Goal: Transaction & Acquisition: Subscribe to service/newsletter

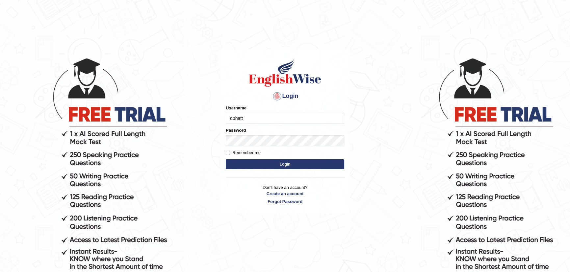
type input "dbhatt"
click at [399, 103] on body "Login Please fix the following errors: Username dbhatt Password Remember me Log…" at bounding box center [285, 165] width 570 height 272
click at [326, 162] on button "Login" at bounding box center [285, 165] width 118 height 10
click at [322, 164] on button "Login" at bounding box center [285, 165] width 118 height 10
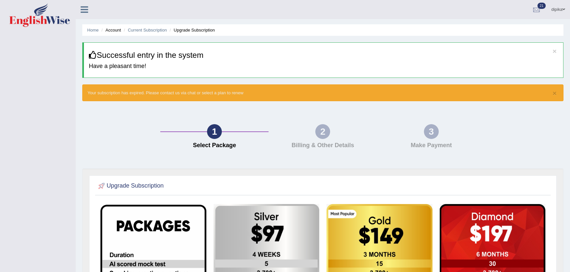
click at [538, 6] on div at bounding box center [536, 10] width 10 height 10
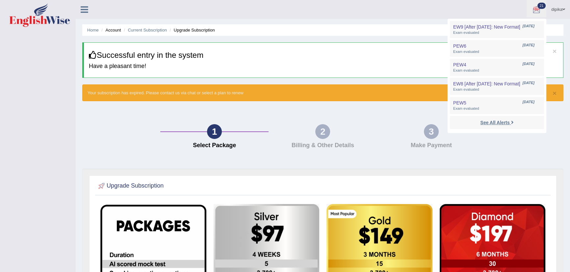
click at [507, 123] on strong "See All Alerts" at bounding box center [494, 122] width 29 height 5
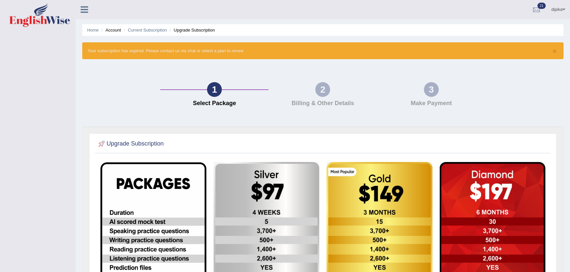
click at [96, 33] on li "Home" at bounding box center [93, 30] width 12 height 6
click at [96, 29] on link "Home" at bounding box center [93, 30] width 12 height 5
click at [524, 135] on div "Upgrade Subscription" at bounding box center [322, 275] width 467 height 283
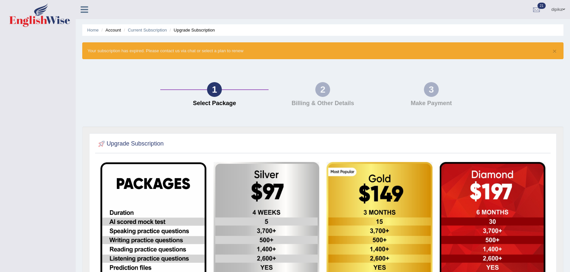
scroll to position [82, 0]
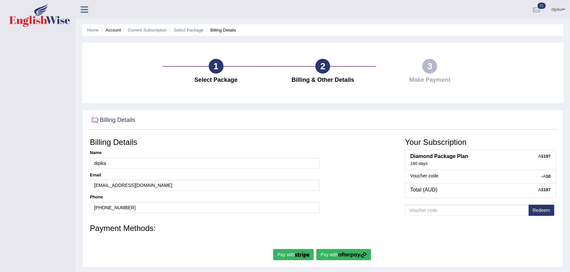
click at [114, 32] on li "Account" at bounding box center [110, 30] width 21 height 6
click at [557, 6] on link "dipika" at bounding box center [558, 8] width 24 height 17
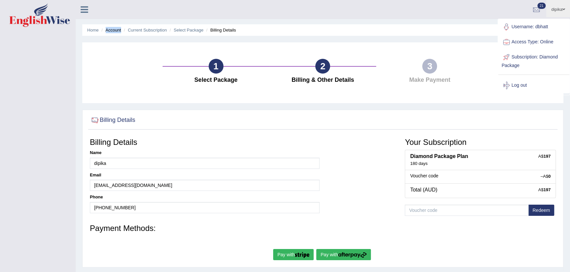
click at [546, 42] on link "Access Type: Online" at bounding box center [533, 42] width 71 height 15
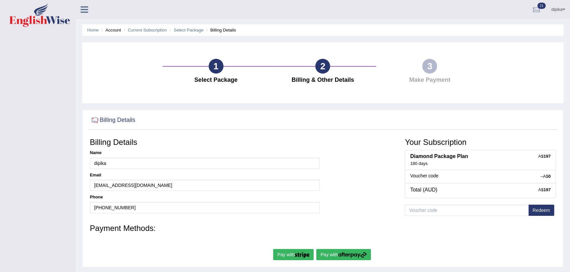
click at [217, 63] on div "1" at bounding box center [216, 66] width 15 height 15
click at [227, 30] on li "Billing Details" at bounding box center [220, 30] width 31 height 6
click at [219, 73] on div "1 Select Package" at bounding box center [216, 73] width 107 height 28
click at [395, 58] on div "1 Select Package 2 Billing & Other Details 3 Make Payment" at bounding box center [322, 72] width 481 height 61
click at [120, 31] on li "Account" at bounding box center [110, 30] width 21 height 6
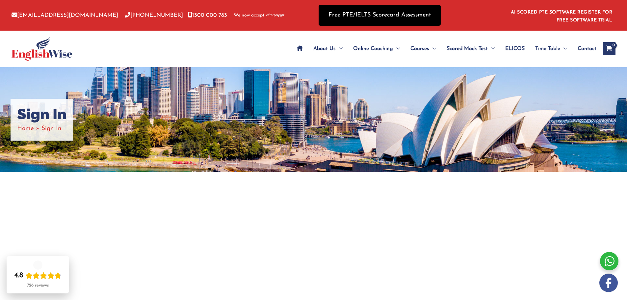
click at [395, 16] on link "Free PTE/IELTS Scorecard Assessment" at bounding box center [380, 15] width 122 height 21
